Goal: Find specific page/section: Find specific page/section

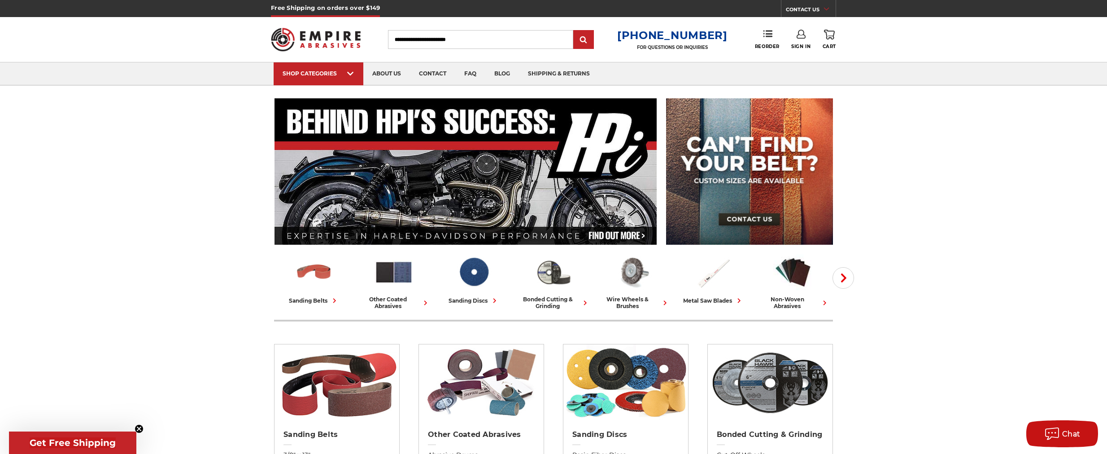
click at [422, 39] on input "Search" at bounding box center [480, 39] width 185 height 19
type input "****"
click at [575, 31] on input "submit" at bounding box center [584, 40] width 18 height 18
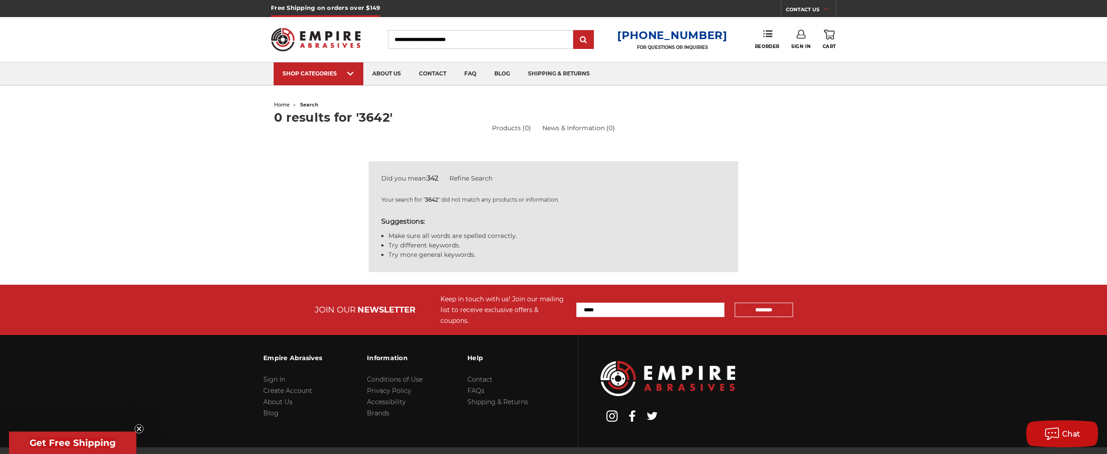
click at [229, 140] on div "home search 0 results for '3642' Products (0) News & Information (0) Advanced S…" at bounding box center [553, 191] width 1107 height 186
drag, startPoint x: 229, startPoint y: 140, endPoint x: 234, endPoint y: 138, distance: 5.3
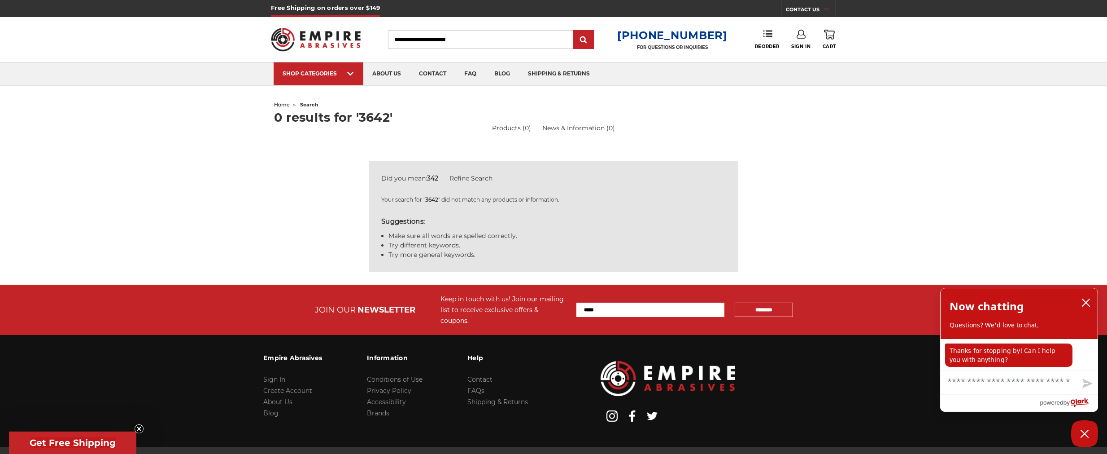
drag, startPoint x: 522, startPoint y: 4, endPoint x: 519, endPoint y: 10, distance: 6.6
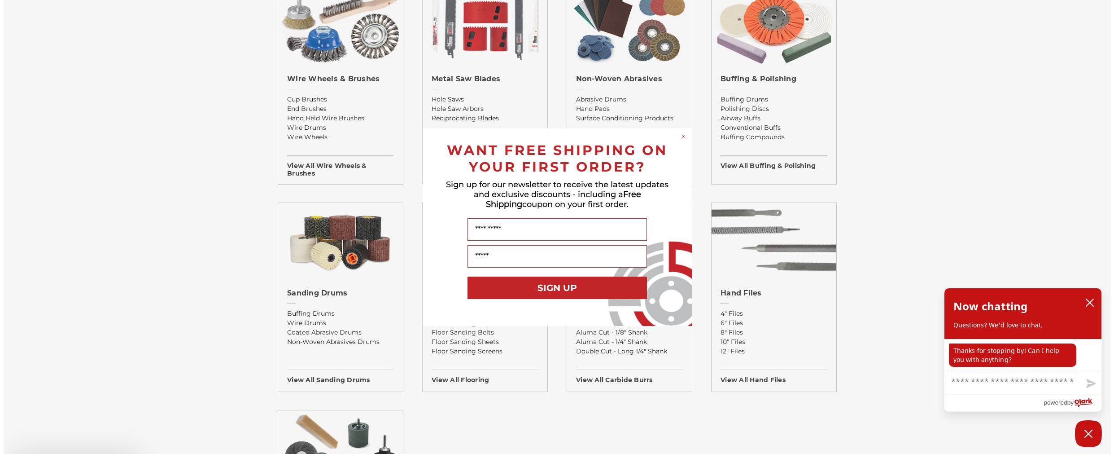
scroll to position [718, 0]
